Goal: Check status: Check status

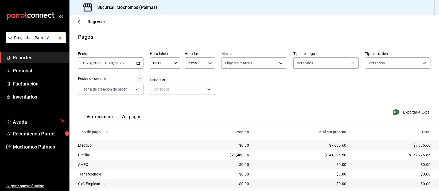
scroll to position [54, 0]
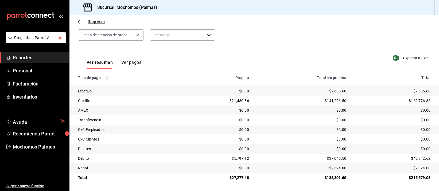
click at [104, 23] on span "Regresar" at bounding box center [97, 21] width 18 height 5
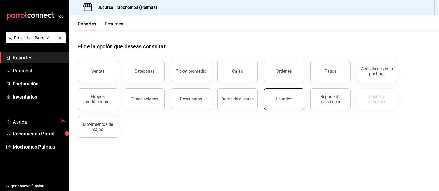
click at [285, 94] on button "Usuarios" at bounding box center [284, 99] width 40 height 21
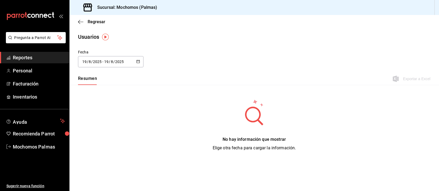
click at [103, 60] on div "[DATE] [DATE]" at bounding box center [113, 62] width 21 height 4
click at [103, 142] on li "Rango de fechas" at bounding box center [103, 139] width 51 height 12
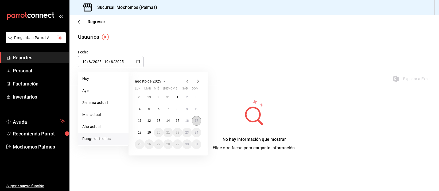
drag, startPoint x: 199, startPoint y: 119, endPoint x: 186, endPoint y: 121, distance: 13.2
click at [198, 119] on button "17" at bounding box center [196, 121] width 9 height 10
click at [151, 132] on button "19" at bounding box center [148, 133] width 9 height 10
type input "[DATE]"
type input "17"
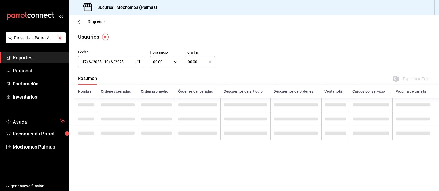
click at [158, 63] on input "00:00" at bounding box center [160, 61] width 21 height 11
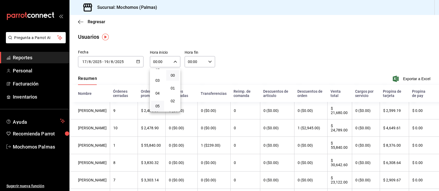
click at [159, 109] on button "05" at bounding box center [157, 106] width 13 height 11
type input "05:00"
click at [196, 58] on div at bounding box center [219, 95] width 439 height 191
click at [196, 58] on input "00:00" at bounding box center [195, 61] width 21 height 11
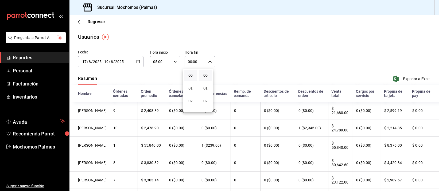
scroll to position [33, 0]
click at [192, 104] on span "05" at bounding box center [190, 106] width 6 height 4
type input "05:00"
click at [415, 76] on div at bounding box center [219, 95] width 439 height 191
click at [414, 78] on span "Exportar a Excel" at bounding box center [412, 79] width 37 height 6
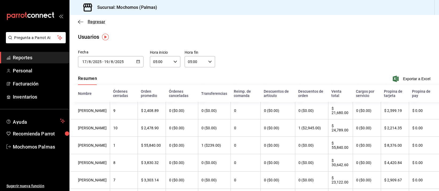
click at [102, 22] on span "Regresar" at bounding box center [97, 21] width 18 height 5
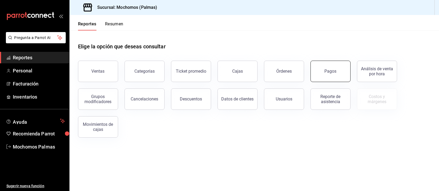
click at [313, 70] on button "Pagos" at bounding box center [331, 71] width 40 height 21
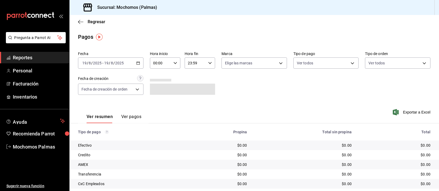
click at [120, 64] on input "2025" at bounding box center [119, 63] width 9 height 4
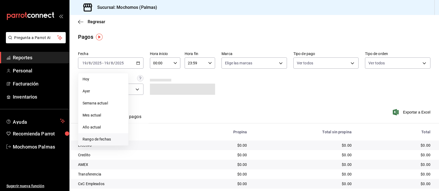
click at [106, 137] on span "Rango de fechas" at bounding box center [103, 140] width 41 height 6
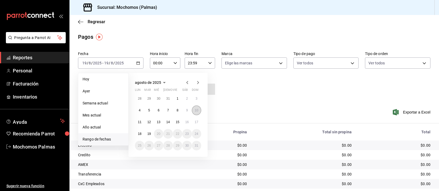
click at [199, 111] on button "10" at bounding box center [196, 111] width 9 height 10
click at [136, 122] on button "11" at bounding box center [139, 122] width 9 height 10
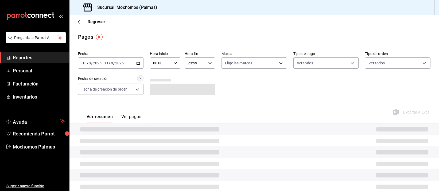
click at [167, 62] on input "00:00" at bounding box center [160, 63] width 21 height 11
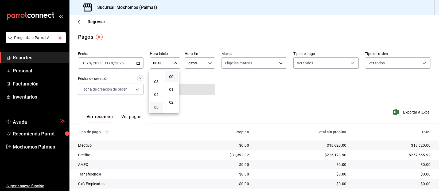
click at [158, 105] on span "05" at bounding box center [156, 107] width 6 height 4
type input "05:00"
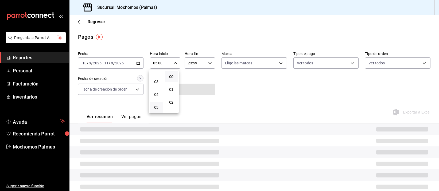
click at [202, 58] on div at bounding box center [219, 95] width 439 height 191
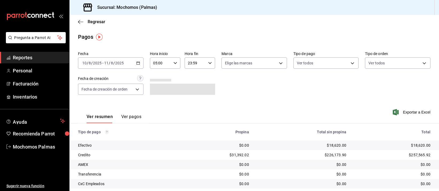
click at [200, 64] on input "23:59" at bounding box center [195, 63] width 21 height 11
click at [193, 74] on span "05" at bounding box center [190, 74] width 6 height 4
type input "05:59"
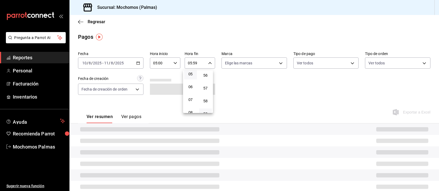
click at [230, 32] on div at bounding box center [219, 95] width 439 height 191
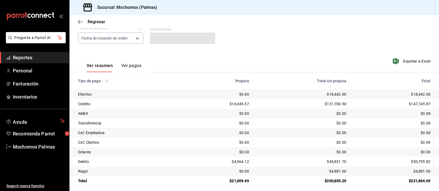
scroll to position [54, 0]
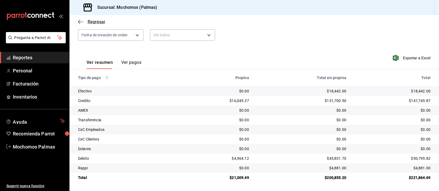
click at [96, 23] on span "Regresar" at bounding box center [97, 21] width 18 height 5
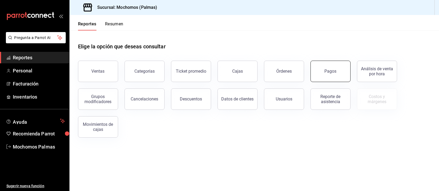
click at [321, 66] on button "Pagos" at bounding box center [331, 71] width 40 height 21
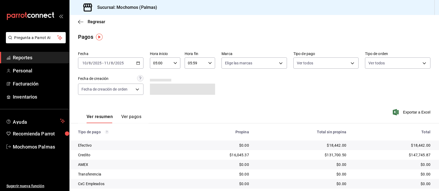
click at [100, 62] on input "2025" at bounding box center [97, 63] width 9 height 4
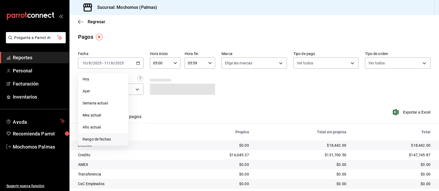
click at [104, 138] on span "Rango de fechas" at bounding box center [103, 140] width 41 height 6
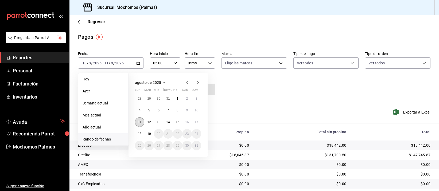
click at [138, 120] on abbr "11" at bounding box center [139, 122] width 3 height 4
click at [147, 121] on abbr "12" at bounding box center [148, 122] width 3 height 4
type input "00:00"
type input "23:59"
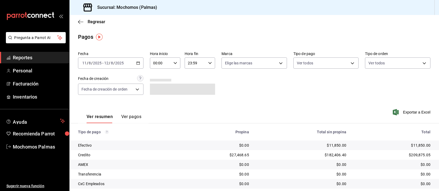
click at [162, 61] on input "00:00" at bounding box center [160, 63] width 21 height 11
drag, startPoint x: 155, startPoint y: 107, endPoint x: 179, endPoint y: 66, distance: 47.4
click at [155, 107] on span "05" at bounding box center [156, 107] width 6 height 4
type input "05:00"
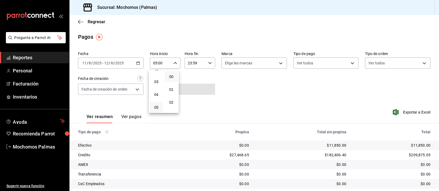
click at [191, 63] on div at bounding box center [219, 95] width 439 height 191
click at [191, 63] on input "23:59" at bounding box center [195, 63] width 21 height 11
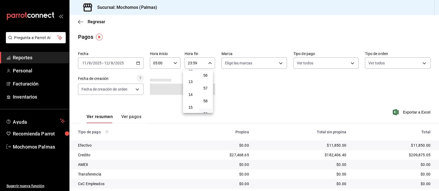
scroll to position [28, 0]
click at [191, 108] on button "05" at bounding box center [190, 113] width 13 height 11
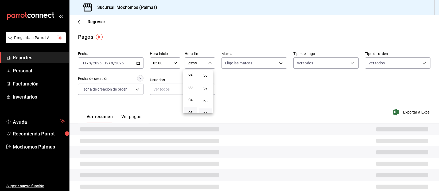
type input "05:59"
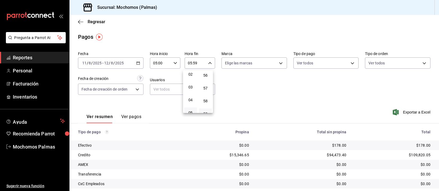
click at [252, 30] on div at bounding box center [219, 95] width 439 height 191
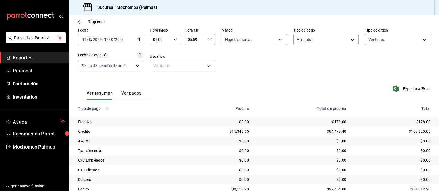
scroll to position [54, 0]
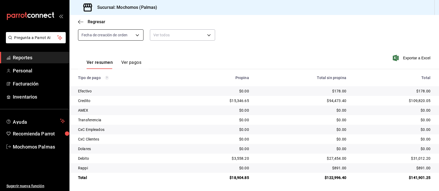
click at [115, 37] on body "Pregunta a Parrot AI Reportes Personal Facturación Inventarios Ayuda Recomienda…" at bounding box center [219, 95] width 439 height 191
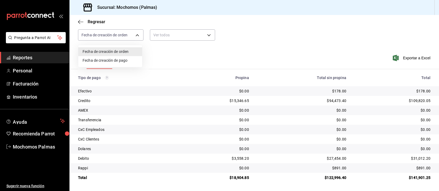
click at [94, 23] on div at bounding box center [219, 95] width 439 height 191
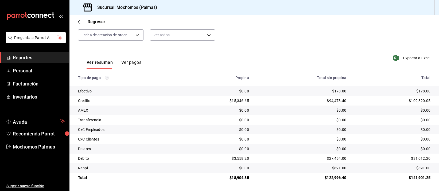
click at [93, 22] on span "Regresar" at bounding box center [97, 21] width 18 height 5
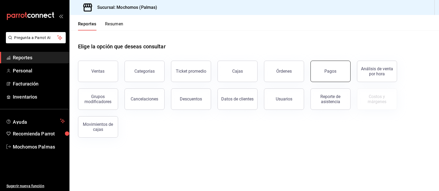
click at [329, 67] on button "Pagos" at bounding box center [331, 71] width 40 height 21
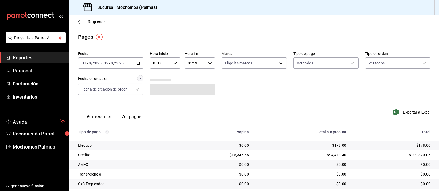
click at [117, 64] on input "2025" at bounding box center [119, 63] width 9 height 4
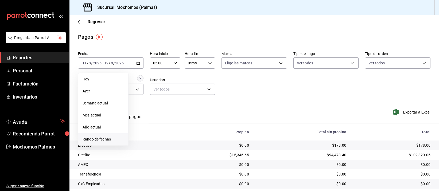
click at [97, 139] on span "Rango de fechas" at bounding box center [103, 140] width 41 height 6
click at [181, 123] on button "15" at bounding box center [177, 122] width 9 height 10
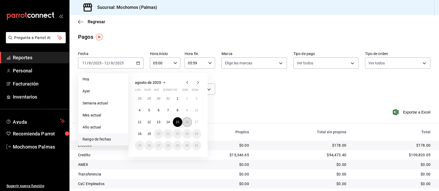
click at [185, 124] on button "16" at bounding box center [186, 122] width 9 height 10
type input "00:00"
type input "23:59"
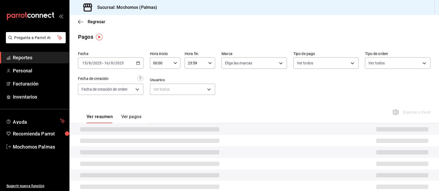
click at [160, 63] on input "00:00" at bounding box center [160, 63] width 21 height 11
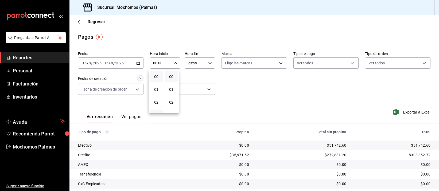
scroll to position [33, 0]
click at [158, 102] on button "05" at bounding box center [156, 107] width 13 height 11
type input "05:00"
click at [193, 59] on div at bounding box center [219, 95] width 439 height 191
click at [193, 62] on input "23:59" at bounding box center [195, 63] width 21 height 11
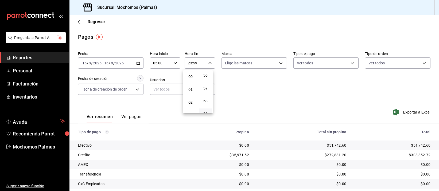
scroll to position [33, 0]
click at [194, 107] on button "05" at bounding box center [190, 107] width 13 height 11
type input "05:59"
click at [283, 85] on div at bounding box center [219, 95] width 439 height 191
drag, startPoint x: 283, startPoint y: 85, endPoint x: 283, endPoint y: 88, distance: 2.9
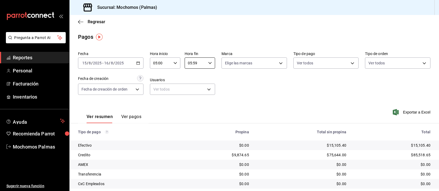
click at [283, 88] on div "Fecha [DATE] [DATE] - [DATE] [DATE] Hora inicio 05:00 Hora inicio Hora fin 05:5…" at bounding box center [254, 75] width 353 height 52
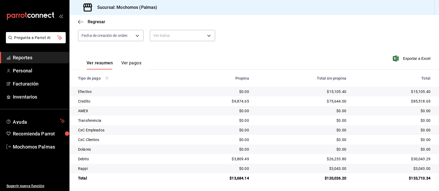
scroll to position [54, 0]
click at [85, 21] on span "Regresar" at bounding box center [91, 21] width 27 height 5
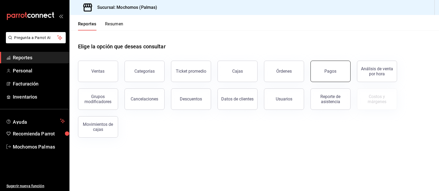
click at [330, 69] on div "Pagos" at bounding box center [331, 71] width 12 height 5
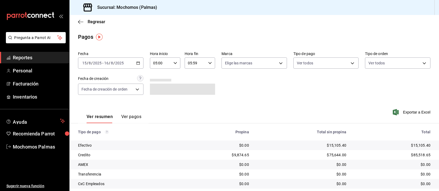
click at [94, 60] on div "[DATE] [DATE] - [DATE] [DATE]" at bounding box center [111, 62] width 66 height 11
click at [257, 93] on div "Fecha [DATE] [DATE] - [DATE] [DATE] Hora inicio 05:00 Hora inicio Hora fin 05:5…" at bounding box center [254, 75] width 353 height 52
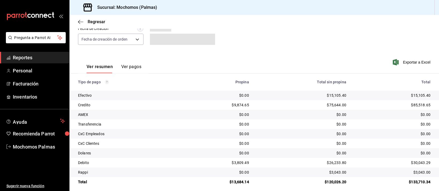
scroll to position [54, 0]
